Goal: Obtain resource: Download file/media

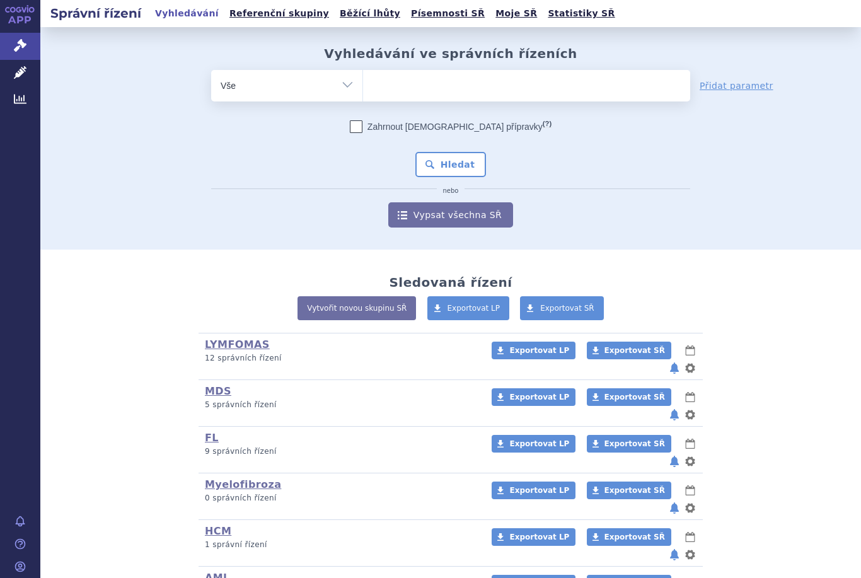
click at [427, 83] on ul at bounding box center [526, 83] width 327 height 26
click at [363, 83] on select at bounding box center [362, 85] width 1 height 32
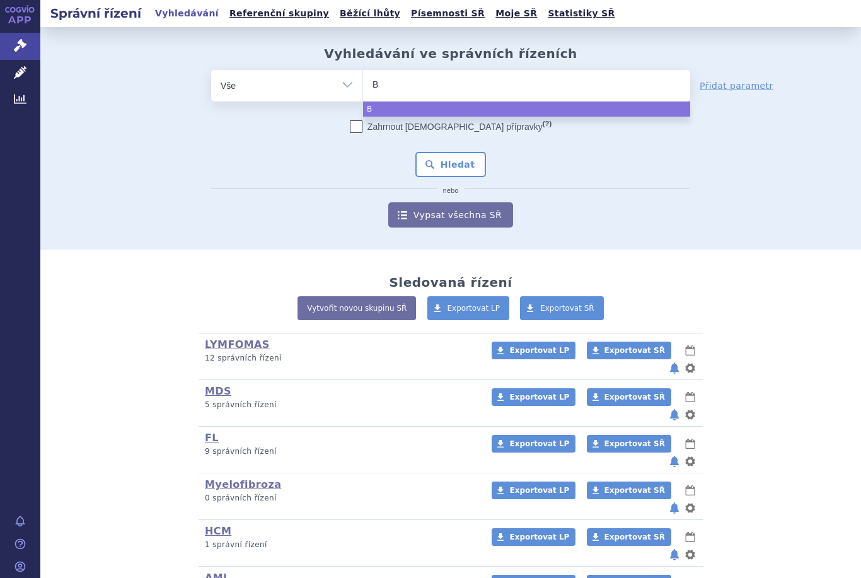
type input "Br"
type input "Bri"
type input "Briu"
type input "Brium"
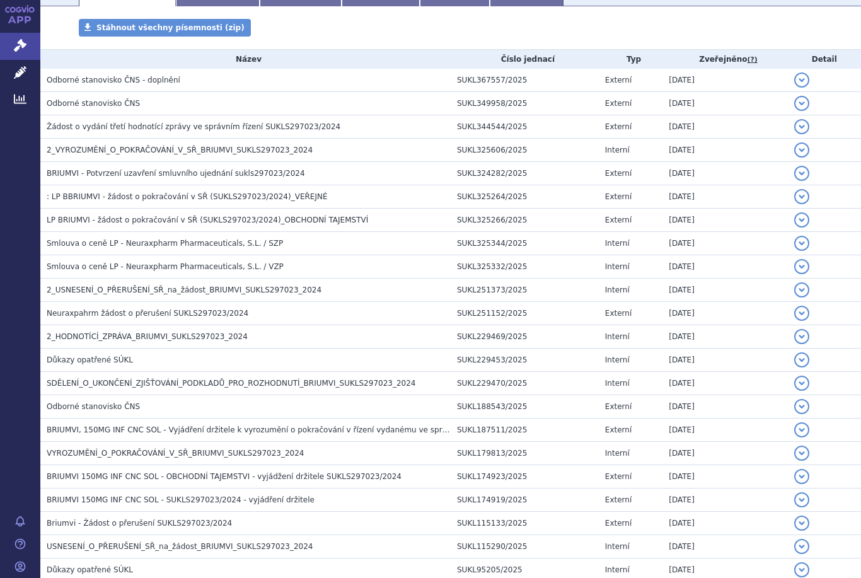
scroll to position [223, 0]
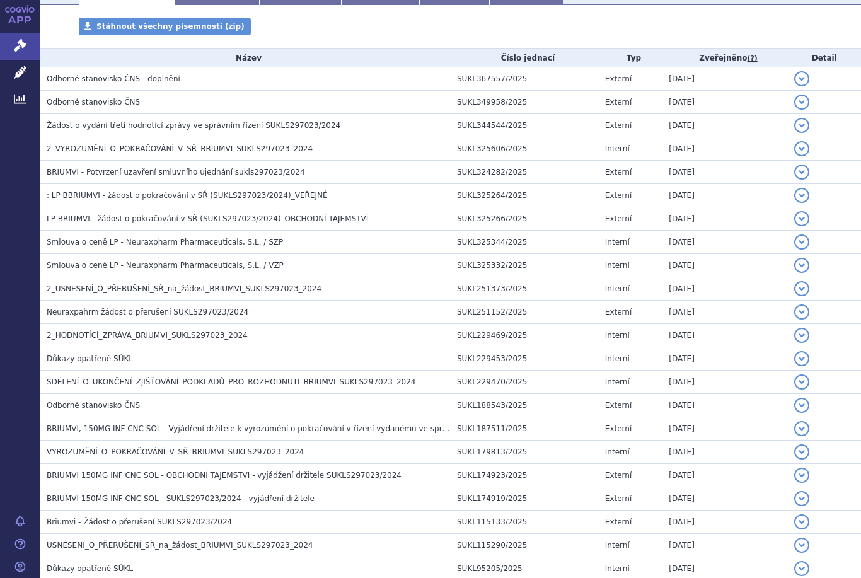
click at [181, 331] on span "2_HODNOTÍCÍ_ZPRÁVA_BRIUMVI_SUKLS297023_2024" at bounding box center [147, 335] width 201 height 9
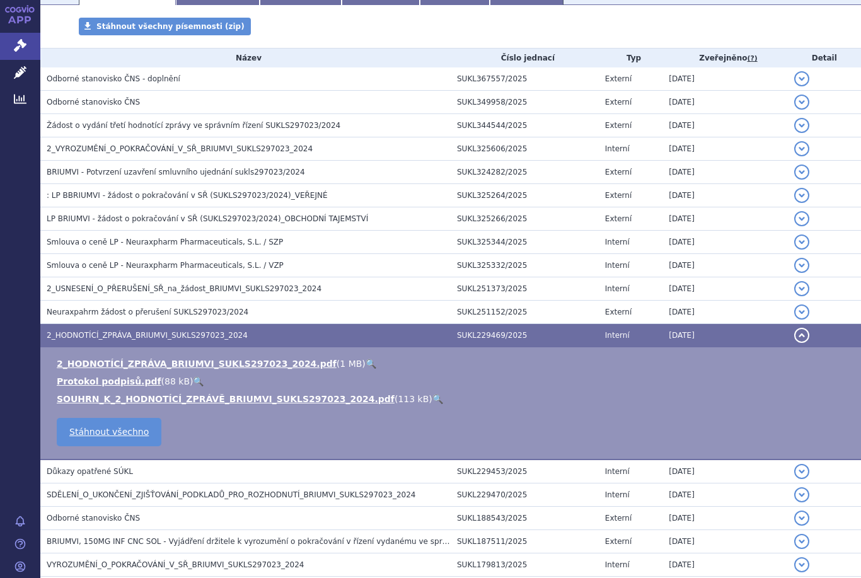
click at [134, 401] on link "SOUHRN_K_2_HODNOTÍCÍ_ZPRÁVĚ_BRIUMVI_SUKLS297023_2024.pdf" at bounding box center [226, 399] width 338 height 10
click at [125, 403] on link "SOUHRN_K_2_HODNOTÍCÍ_ZPRÁVĚ_BRIUMVI_SUKLS297023_2024.pdf" at bounding box center [226, 399] width 338 height 10
click at [95, 364] on link "2_HODNOTÍCÍ_ZPRÁVA_BRIUMVI_SUKLS297023_2024.pdf" at bounding box center [197, 363] width 280 height 10
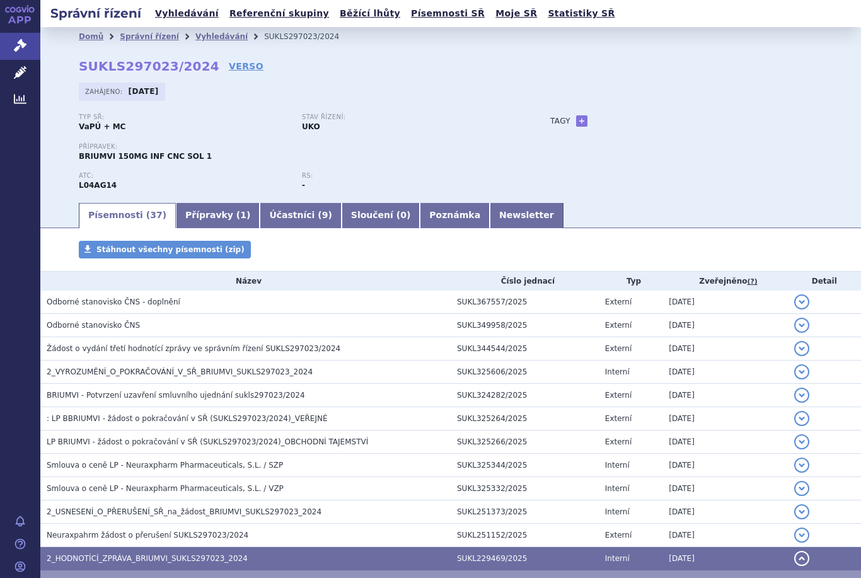
scroll to position [0, 0]
click at [72, 325] on span "Odborné stanovisko ČNS" at bounding box center [93, 325] width 93 height 9
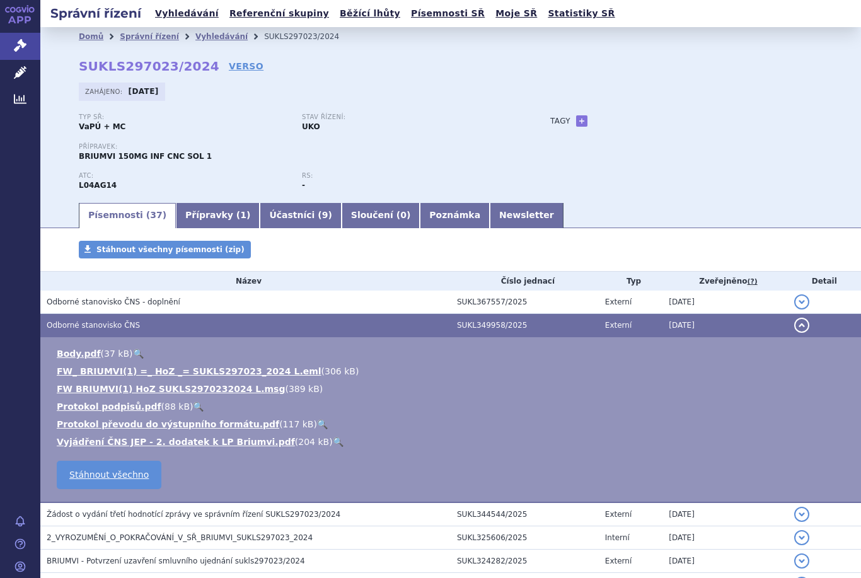
click at [117, 444] on link "Vyjádření ČNS JEP - 2. dodatek k LP Briumvi.pdf" at bounding box center [176, 442] width 238 height 10
